Goal: Task Accomplishment & Management: Use online tool/utility

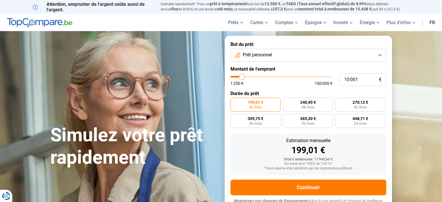
type input "11 250"
type input "11250"
type input "11 500"
type input "11500"
type input "11 750"
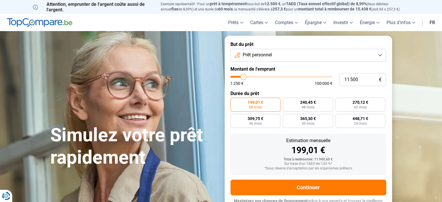
type input "11750"
type input "12 250"
type input "12250"
type input "12 500"
type input "12500"
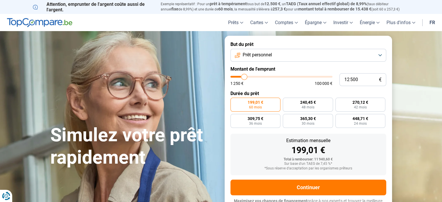
type input "13 000"
type input "13000"
type input "14 000"
type input "14000"
type input "15 000"
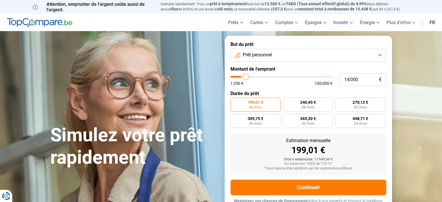
type input "15000"
type input "17 000"
type input "17000"
type input "17 750"
type input "17750"
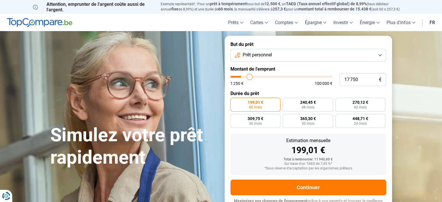
type input "18 750"
type input "18750"
type input "19 500"
type input "19500"
type input "20 500"
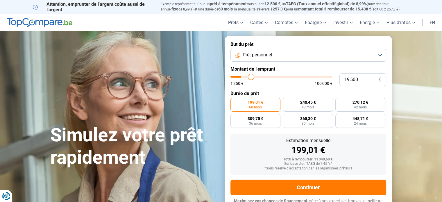
type input "20500"
type input "21 500"
type input "21500"
type input "22 250"
type input "22250"
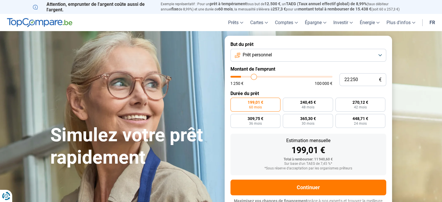
type input "23 000"
type input "23000"
type input "24 000"
type input "24000"
type input "24 500"
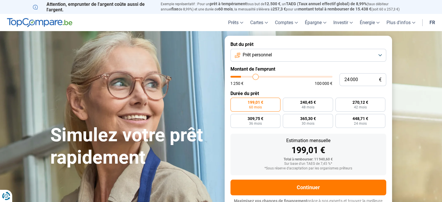
type input "24500"
type input "25 250"
type input "25250"
type input "25 500"
type input "25500"
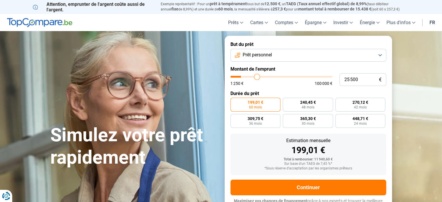
type input "25 750"
type input "25750"
type input "26 250"
type input "26250"
type input "26 500"
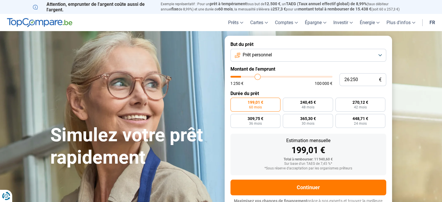
type input "26500"
type input "26 750"
type input "26750"
type input "27 000"
type input "27000"
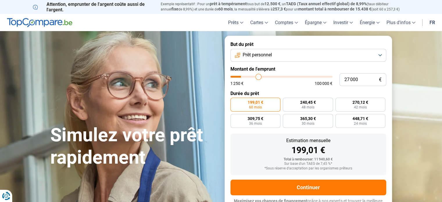
type input "27 250"
type input "27250"
type input "27 750"
type input "27750"
type input "28 000"
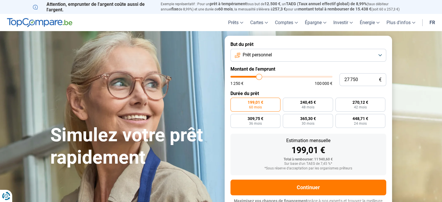
type input "28000"
type input "28 750"
type input "28750"
type input "29 500"
type input "29500"
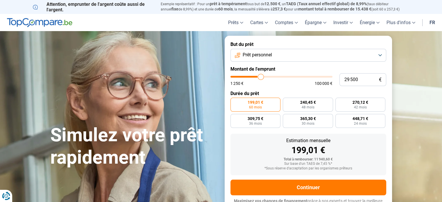
type input "30 500"
type input "30500"
type input "31 000"
type input "31000"
type input "31 500"
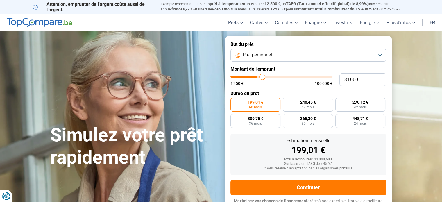
type input "31500"
type input "32 250"
type input "32250"
type input "32 750"
type input "32750"
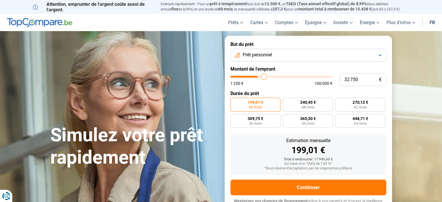
type input "33 250"
type input "33250"
type input "33 750"
type input "33750"
type input "34 000"
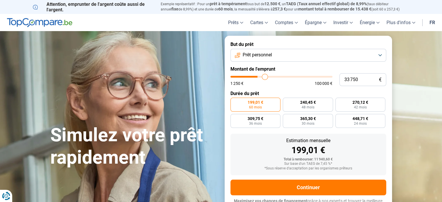
type input "34000"
type input "34 750"
type input "34750"
type input "35 250"
type input "35250"
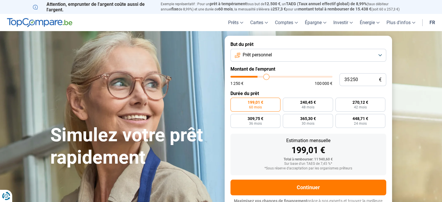
type input "35 500"
type input "35500"
type input "36 000"
type input "36000"
type input "36 250"
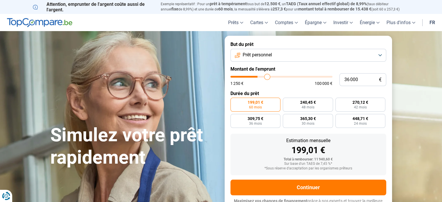
type input "36250"
type input "36 750"
type input "36750"
type input "37 250"
type input "37250"
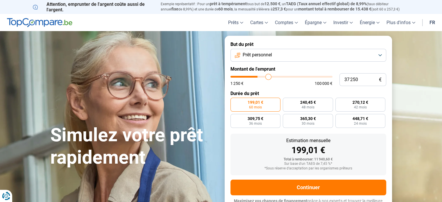
type input "37 500"
type input "37500"
type input "37 750"
type input "37750"
type input "38 000"
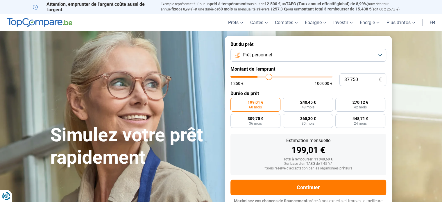
type input "38000"
type input "38 250"
drag, startPoint x: 243, startPoint y: 76, endPoint x: 269, endPoint y: 80, distance: 26.8
type input "38250"
click at [269, 78] on input "range" at bounding box center [281, 77] width 102 height 2
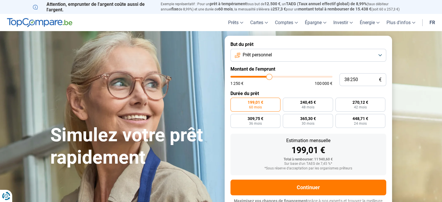
radio input "false"
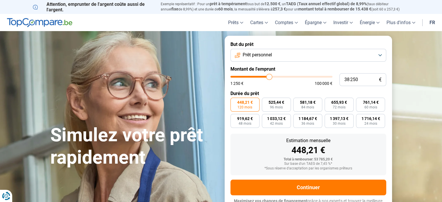
scroll to position [8, 0]
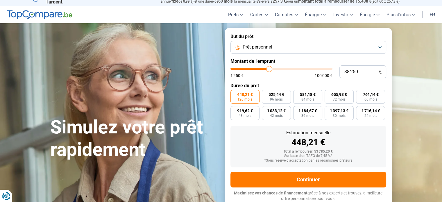
type input "38 000"
type input "38000"
type input "38 250"
type input "38250"
type input "38 500"
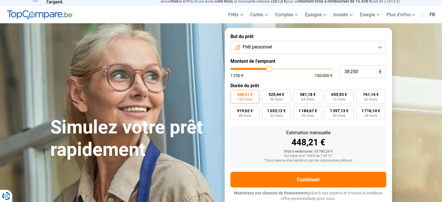
type input "38500"
type input "39 000"
type input "39000"
type input "39 500"
type input "39500"
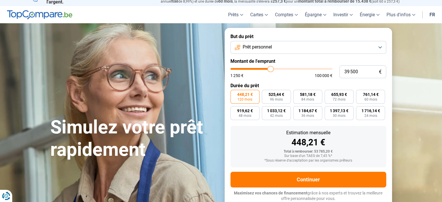
type input "39 750"
type input "39750"
type input "40 250"
type input "40250"
type input "40 750"
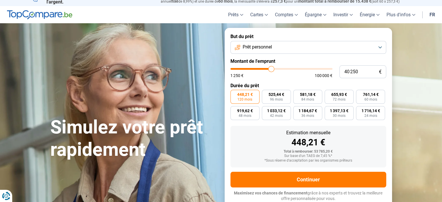
type input "40750"
type input "41 000"
type input "41000"
type input "41 500"
type input "41500"
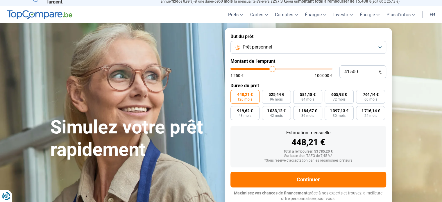
type input "42 000"
type input "42000"
type input "42 500"
type input "42500"
type input "43 500"
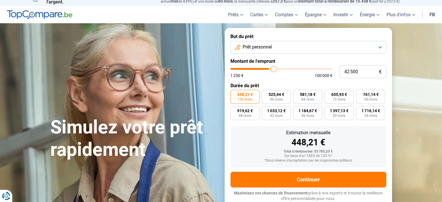
type input "43500"
type input "44 250"
type input "44250"
type input "45 250"
type input "45250"
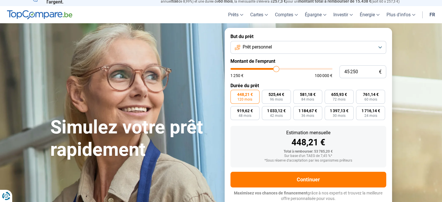
type input "46 500"
type input "46500"
type input "47 250"
type input "47250"
type input "48 250"
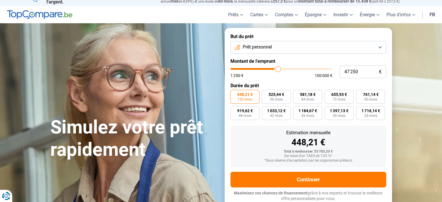
type input "48250"
type input "49 250"
type input "49250"
type input "50 250"
type input "50250"
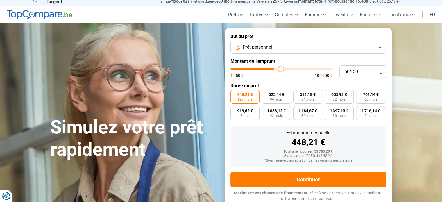
type input "51 250"
type input "51250"
type input "51 750"
type input "51750"
type input "52 750"
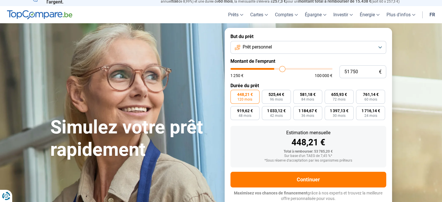
type input "52750"
type input "53 500"
type input "53500"
type input "54 750"
type input "54750"
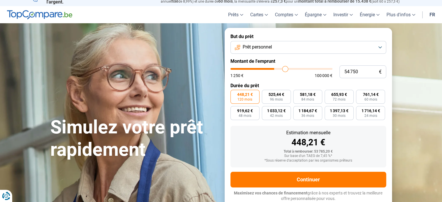
type input "56 250"
type input "56250"
type input "57 500"
type input "57500"
type input "59 000"
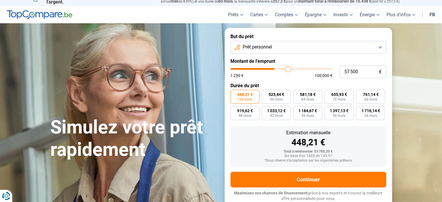
type input "59000"
type input "60 750"
type input "60750"
type input "62 500"
type input "62500"
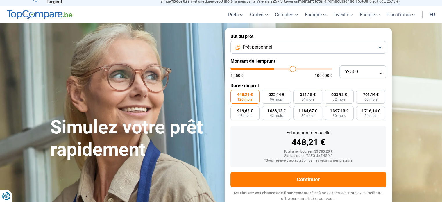
type input "64 000"
type input "64000"
type input "64 750"
type input "64750"
type input "65 750"
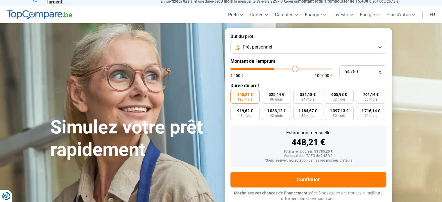
type input "65750"
type input "66 250"
drag, startPoint x: 268, startPoint y: 71, endPoint x: 296, endPoint y: 69, distance: 27.9
type input "66250"
click at [296, 69] on input "range" at bounding box center [281, 69] width 102 height 2
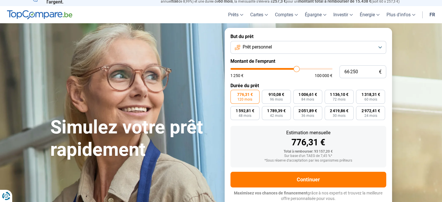
type input "68 250"
type input "68250"
type input "68 000"
type input "68000"
type input "67 750"
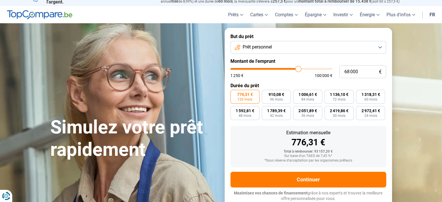
type input "67750"
type input "67 500"
type input "67500"
type input "67 250"
type input "67250"
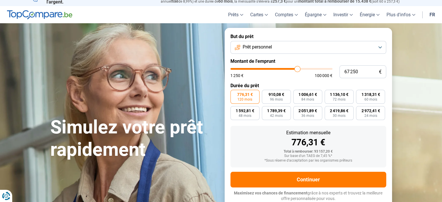
type input "67 000"
type input "67000"
type input "66 750"
type input "66750"
type input "66 250"
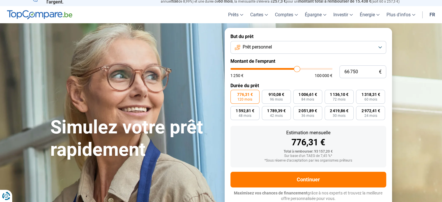
type input "66250"
type input "66 000"
type input "66000"
type input "65 750"
type input "65750"
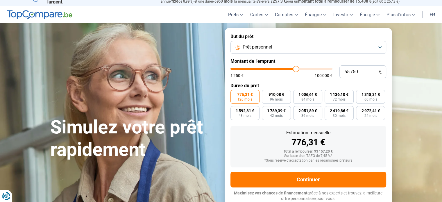
type input "65 250"
type input "65250"
type input "65 000"
type input "65000"
type input "64 500"
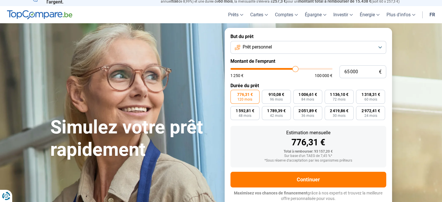
type input "64500"
type input "64 000"
type input "64000"
type input "63 750"
type input "63750"
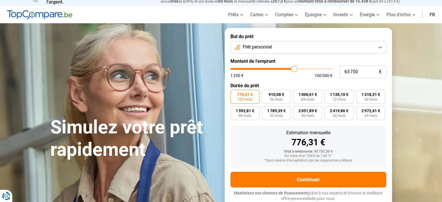
type input "63 250"
type input "63250"
type input "62 750"
drag, startPoint x: 294, startPoint y: 68, endPoint x: 285, endPoint y: 70, distance: 10.1
click at [285, 70] on input "range" at bounding box center [281, 69] width 102 height 2
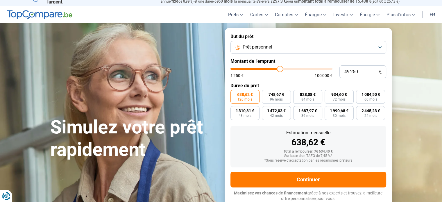
drag, startPoint x: 283, startPoint y: 71, endPoint x: 280, endPoint y: 71, distance: 3.6
click at [280, 70] on input "range" at bounding box center [281, 69] width 102 height 2
click at [277, 70] on input "range" at bounding box center [281, 69] width 102 height 2
click at [274, 70] on input "range" at bounding box center [281, 69] width 102 height 2
drag, startPoint x: 271, startPoint y: 73, endPoint x: 268, endPoint y: 69, distance: 4.4
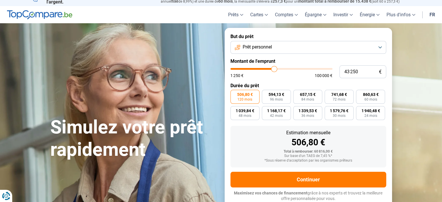
click at [268, 73] on div "1 250 € 100 000 €" at bounding box center [281, 73] width 102 height 10
drag, startPoint x: 273, startPoint y: 67, endPoint x: 256, endPoint y: 69, distance: 17.8
click at [256, 69] on input "range" at bounding box center [281, 69] width 102 height 2
click at [262, 68] on input "range" at bounding box center [281, 69] width 102 height 2
click at [259, 68] on input "range" at bounding box center [281, 69] width 102 height 2
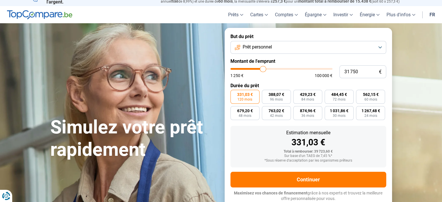
click at [263, 69] on input "range" at bounding box center [281, 69] width 102 height 2
click at [261, 69] on input "range" at bounding box center [281, 69] width 102 height 2
click at [259, 68] on input "range" at bounding box center [281, 69] width 102 height 2
click at [263, 69] on input "range" at bounding box center [281, 69] width 102 height 2
drag, startPoint x: 263, startPoint y: 69, endPoint x: 221, endPoint y: 67, distance: 41.9
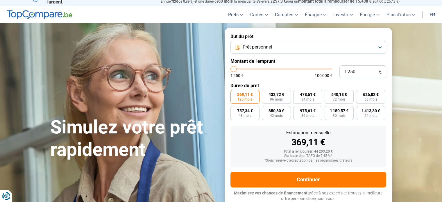
click at [230, 68] on input "range" at bounding box center [281, 69] width 102 height 2
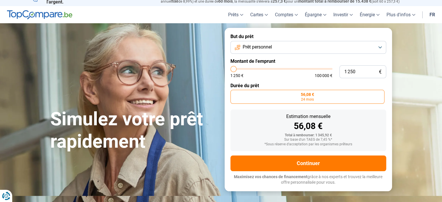
scroll to position [0, 0]
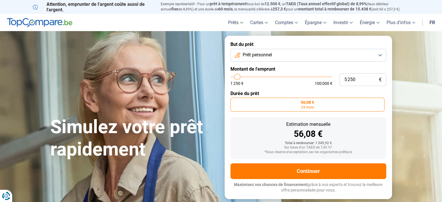
click at [237, 78] on input "range" at bounding box center [281, 77] width 102 height 2
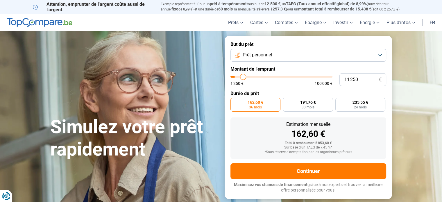
click at [243, 78] on input "range" at bounding box center [281, 77] width 102 height 2
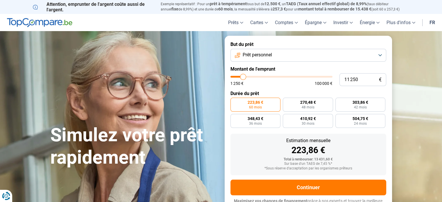
scroll to position [8, 0]
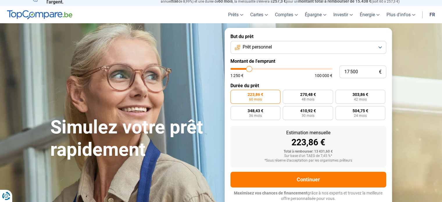
click at [249, 68] on input "range" at bounding box center [281, 69] width 102 height 2
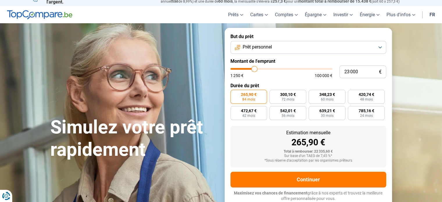
click at [254, 68] on input "range" at bounding box center [281, 69] width 102 height 2
